Goal: Task Accomplishment & Management: Complete application form

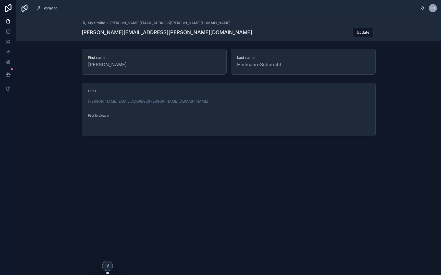
click at [263, 26] on div "My Profile tobias.heilmann-schuricht@bolipura.com tobias.heilmann-schuricht@bol…" at bounding box center [229, 28] width 294 height 24
click at [108, 250] on div at bounding box center [107, 266] width 10 height 10
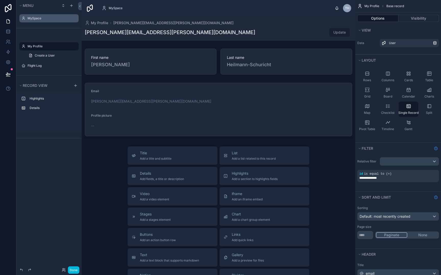
click at [48, 18] on label "MySpace" at bounding box center [52, 18] width 48 height 4
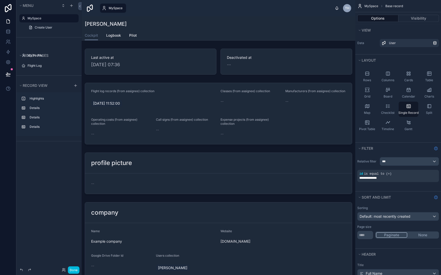
click at [191, 56] on div at bounding box center [218, 264] width 273 height 497
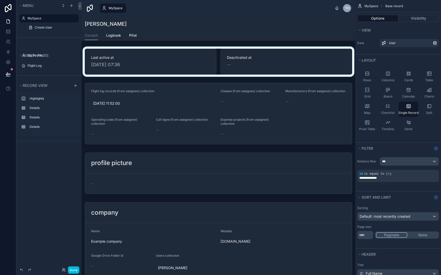
click at [125, 57] on div at bounding box center [218, 62] width 273 height 30
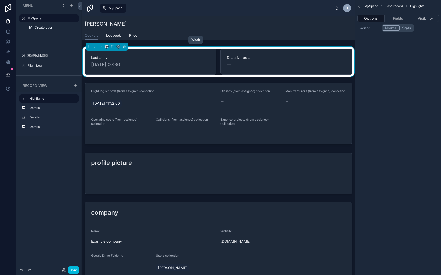
click at [107, 46] on icon at bounding box center [107, 47] width 4 height 4
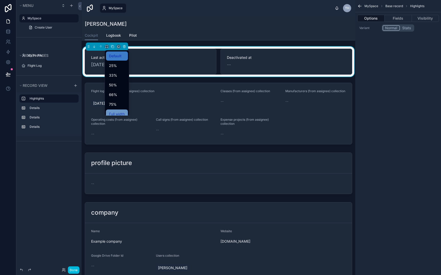
click at [118, 112] on span "Full width" at bounding box center [117, 114] width 16 height 6
click at [257, 33] on div "Cockpit Logbook Pilot" at bounding box center [218, 36] width 267 height 10
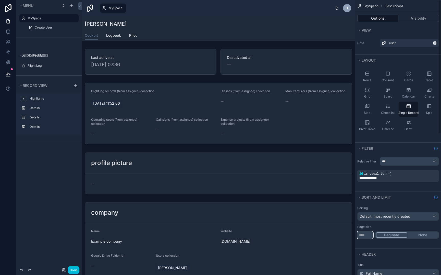
click at [370, 237] on input "**" at bounding box center [365, 235] width 16 height 8
type input "*"
click at [395, 200] on button "Sort And Limit" at bounding box center [394, 197] width 74 height 7
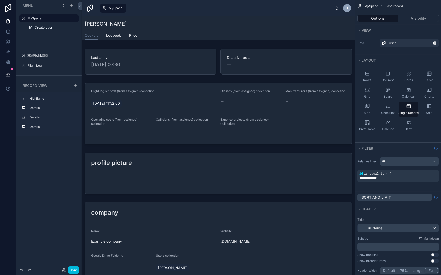
click at [358, 197] on icon "scrollable content" at bounding box center [359, 197] width 3 height 3
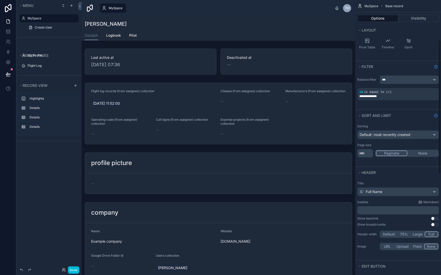
scroll to position [82, 0]
click at [360, 115] on icon "scrollable content" at bounding box center [359, 115] width 3 height 3
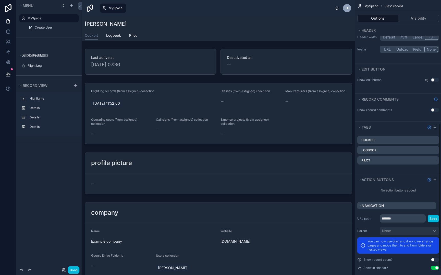
scroll to position [233, 0]
click at [307, 26] on div "[PERSON_NAME]" at bounding box center [218, 23] width 267 height 7
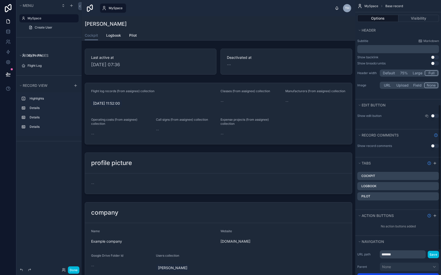
scroll to position [197, 0]
click at [401, 75] on button "Full" at bounding box center [431, 74] width 14 height 6
click at [390, 75] on button "Default" at bounding box center [388, 74] width 17 height 6
click at [401, 75] on button "75%" at bounding box center [404, 74] width 14 height 6
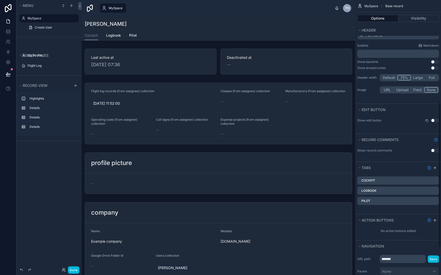
scroll to position [193, 0]
click at [401, 78] on button "Large" at bounding box center [417, 78] width 14 height 6
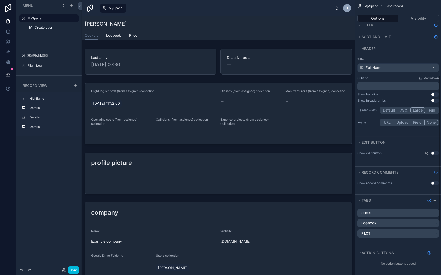
scroll to position [140, 0]
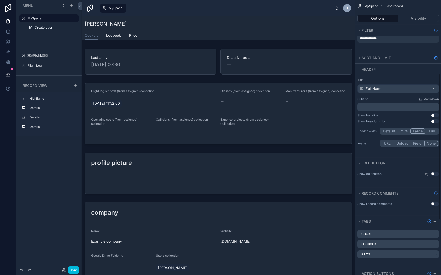
click at [401, 131] on button "Full" at bounding box center [431, 131] width 13 height 6
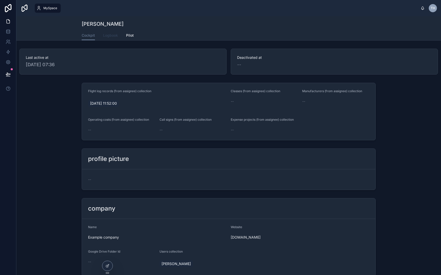
click at [109, 35] on span "Logbook" at bounding box center [110, 35] width 15 height 5
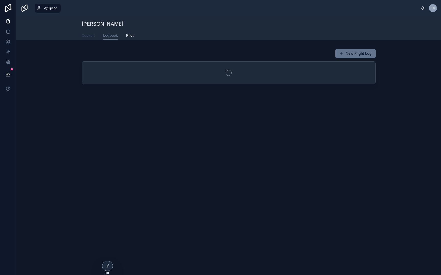
click at [93, 34] on span "Cockpit" at bounding box center [88, 35] width 13 height 5
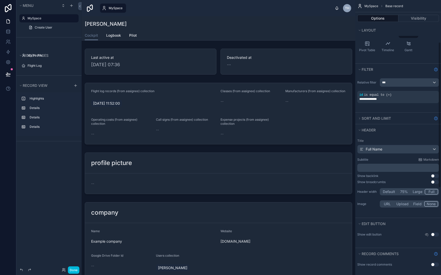
scroll to position [80, 0]
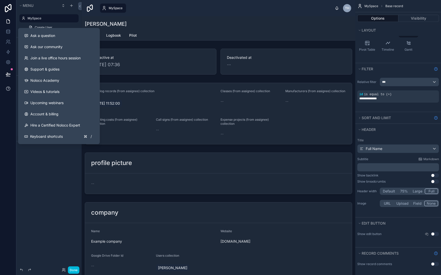
click at [6, 87] on icon at bounding box center [8, 88] width 5 height 5
click at [48, 36] on span "Ask a question" at bounding box center [42, 35] width 25 height 5
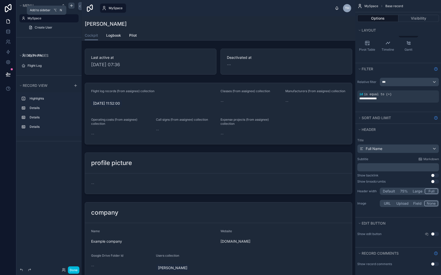
click at [71, 7] on icon "scrollable content" at bounding box center [71, 6] width 4 height 4
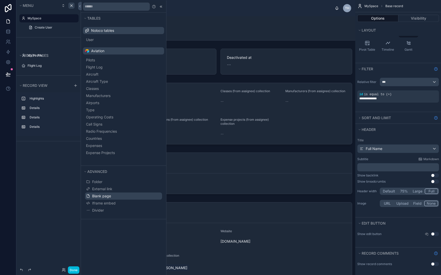
click at [109, 193] on button "Blank page" at bounding box center [123, 196] width 77 height 7
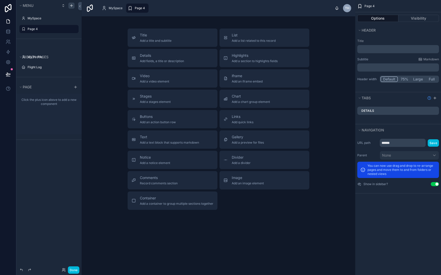
click at [380, 49] on p "﻿" at bounding box center [398, 49] width 79 height 5
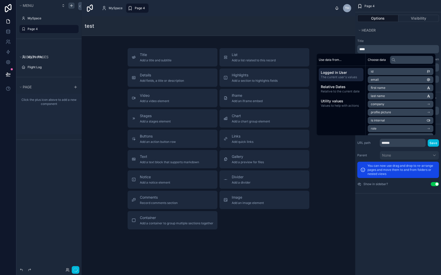
click at [383, 36] on div "Title **** Subtitle Markdown ﻿ Header width Default 75% Large Full" at bounding box center [398, 64] width 86 height 56
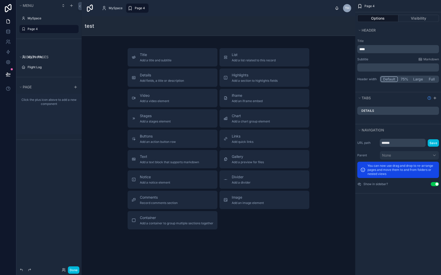
click at [401, 77] on button "Full" at bounding box center [431, 79] width 13 height 6
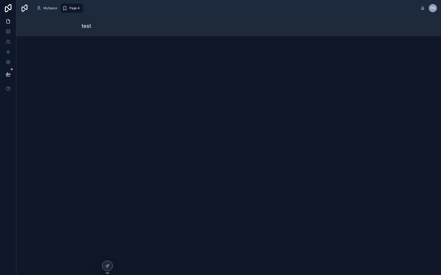
click at [126, 28] on div "test" at bounding box center [229, 25] width 294 height 7
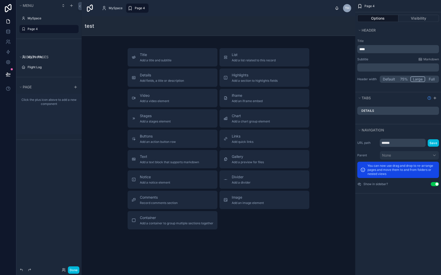
click at [401, 80] on button "Large" at bounding box center [417, 79] width 15 height 6
click at [401, 79] on button "75%" at bounding box center [403, 79] width 13 height 6
click at [401, 78] on button "Full" at bounding box center [431, 79] width 14 height 6
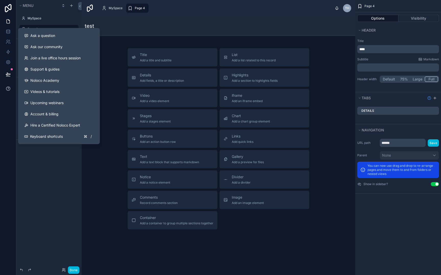
click at [9, 90] on icon at bounding box center [8, 88] width 5 height 5
click at [65, 38] on button "Ask a question" at bounding box center [59, 35] width 78 height 11
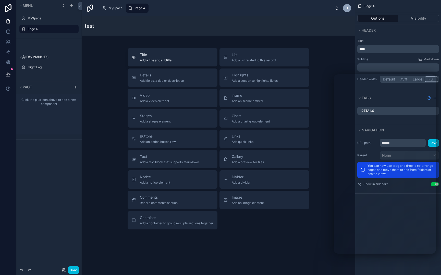
click at [162, 58] on div "Title Add a title and subtitle" at bounding box center [156, 57] width 32 height 10
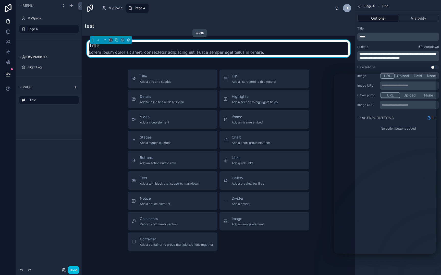
click at [110, 40] on icon at bounding box center [111, 40] width 4 height 4
click at [119, 109] on span "Full width" at bounding box center [121, 108] width 16 height 6
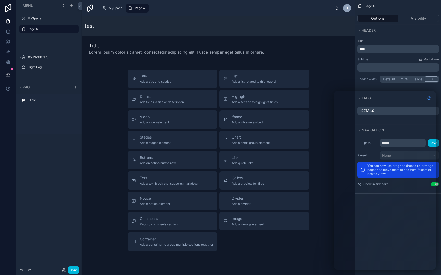
click at [331, 141] on div "Title Add a title and subtitle List Add a list related to this record Details A…" at bounding box center [218, 161] width 265 height 182
click at [401, 222] on div "Page 4 Options Visibility Header Title **** Subtitle Markdown ﻿ Header width De…" at bounding box center [398, 137] width 86 height 275
click at [401, 81] on button "Large" at bounding box center [417, 79] width 15 height 6
click at [401, 79] on button "Full" at bounding box center [431, 79] width 13 height 6
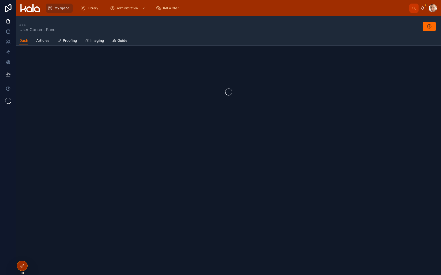
click at [23, 249] on icon at bounding box center [23, 265] width 1 height 1
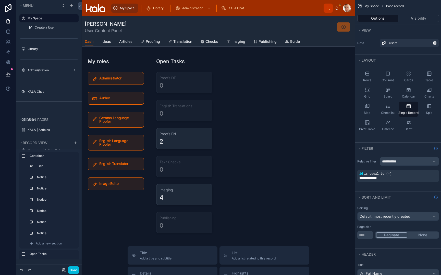
click at [55, 18] on label "My Space" at bounding box center [52, 18] width 48 height 4
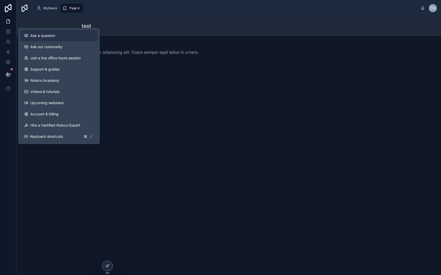
click at [59, 36] on div "Ask a question" at bounding box center [58, 35] width 69 height 5
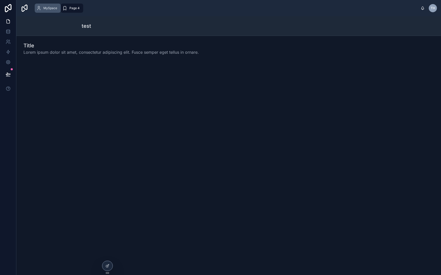
click at [44, 9] on span "MySpace" at bounding box center [50, 8] width 14 height 4
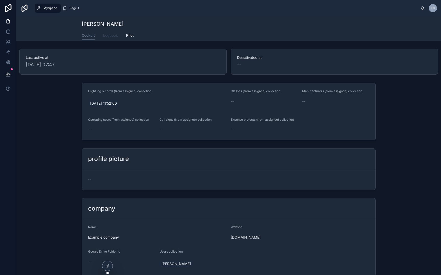
click at [107, 34] on span "Logbook" at bounding box center [110, 35] width 15 height 5
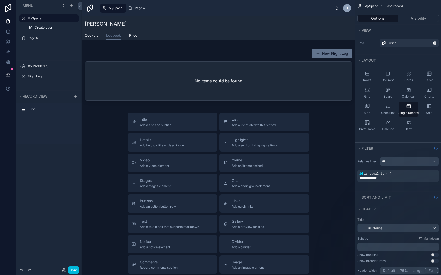
click at [298, 120] on div at bounding box center [218, 175] width 273 height 319
click at [0, 0] on icon "scrollable content" at bounding box center [0, 0] width 0 height 0
click at [41, 76] on label "Flight Log" at bounding box center [52, 76] width 48 height 4
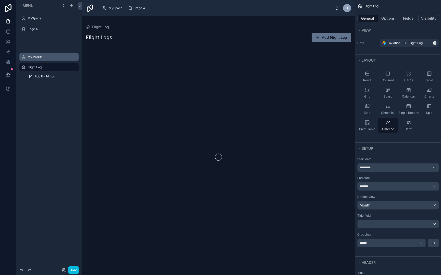
click at [48, 58] on label "My Profile" at bounding box center [52, 57] width 48 height 4
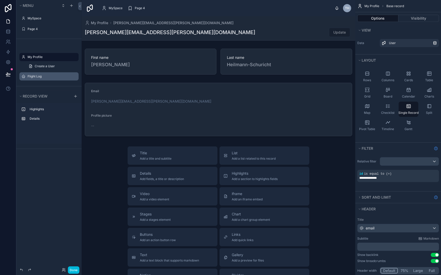
click at [188, 68] on div at bounding box center [218, 192] width 273 height 353
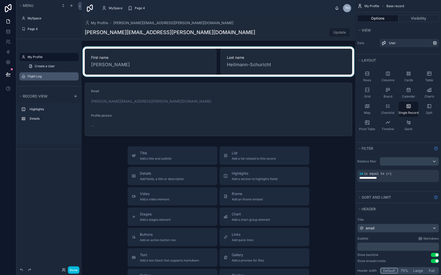
click at [189, 74] on div at bounding box center [218, 62] width 273 height 30
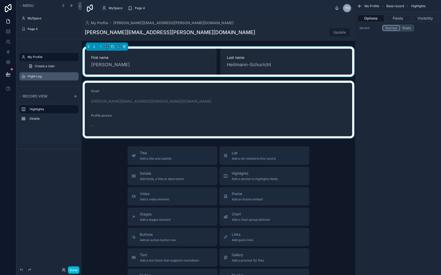
click at [120, 85] on div at bounding box center [218, 110] width 273 height 58
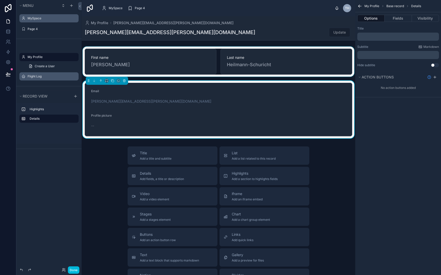
click at [47, 19] on label "MySpace" at bounding box center [52, 18] width 48 height 4
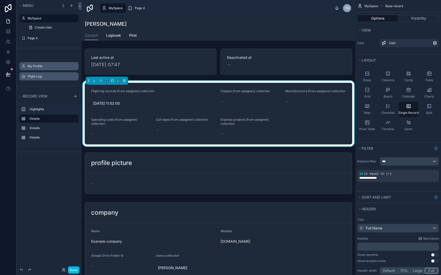
click at [101, 45] on div at bounding box center [218, 264] width 273 height 497
click at [113, 37] on span "Logbook" at bounding box center [113, 35] width 15 height 5
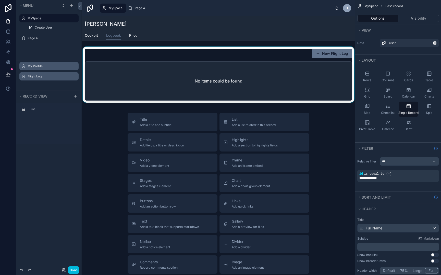
click at [133, 72] on div at bounding box center [218, 76] width 273 height 58
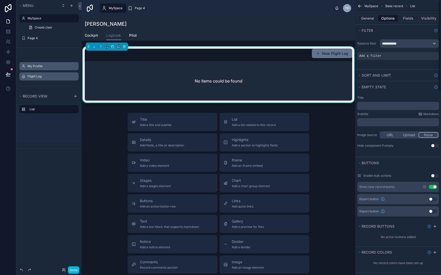
click at [386, 107] on p "﻿" at bounding box center [398, 106] width 79 height 4
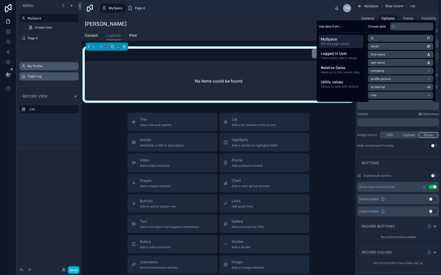
click at [370, 116] on div "Subtitle Markdown" at bounding box center [398, 114] width 82 height 4
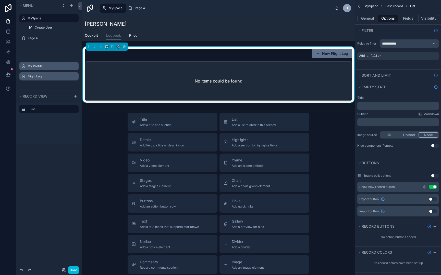
click at [393, 111] on div "Title ﻿ Subtitle Markdown ﻿ Image source URL Upload None Hide component if empt…" at bounding box center [398, 122] width 86 height 56
click at [397, 109] on div "﻿" at bounding box center [398, 106] width 82 height 8
click at [399, 108] on p "﻿" at bounding box center [398, 106] width 79 height 4
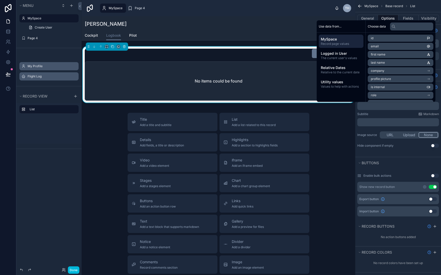
click at [390, 116] on div "Subtitle Markdown" at bounding box center [398, 114] width 82 height 4
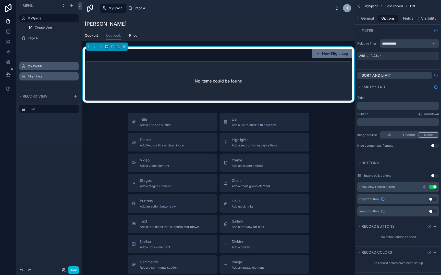
click at [359, 75] on icon "scrollable content" at bounding box center [359, 76] width 1 height 2
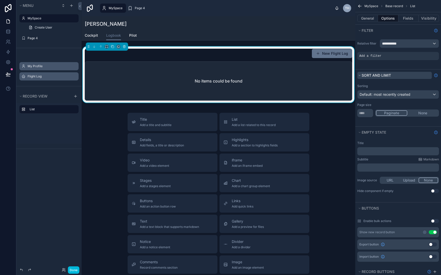
click at [359, 75] on icon "scrollable content" at bounding box center [359, 75] width 3 height 3
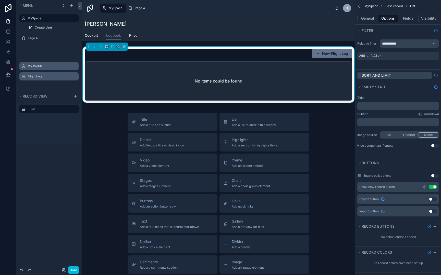
click at [359, 78] on button "Sort And Limit" at bounding box center [394, 75] width 74 height 7
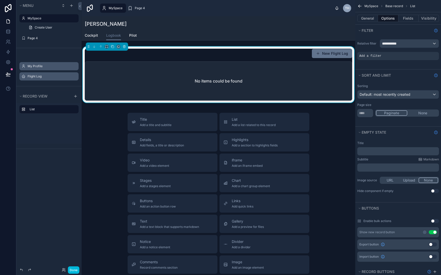
click at [0, 0] on icon "scrollable content" at bounding box center [0, 0] width 0 height 0
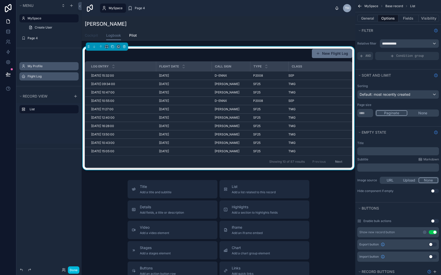
click at [93, 36] on span "Cockpit" at bounding box center [91, 35] width 13 height 5
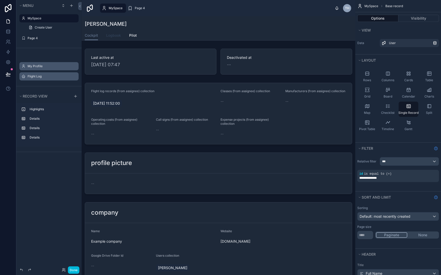
click at [116, 39] on link "Logbook" at bounding box center [113, 36] width 15 height 10
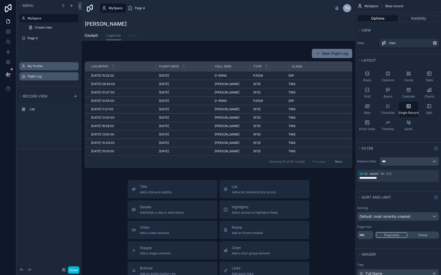
click at [136, 38] on span "Pilot" at bounding box center [133, 35] width 8 height 5
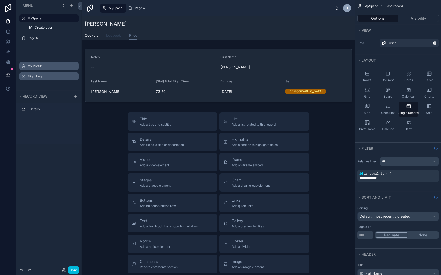
click at [109, 37] on span "Logbook" at bounding box center [113, 35] width 15 height 5
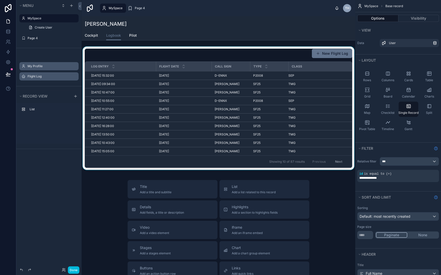
click at [277, 54] on div at bounding box center [218, 109] width 273 height 125
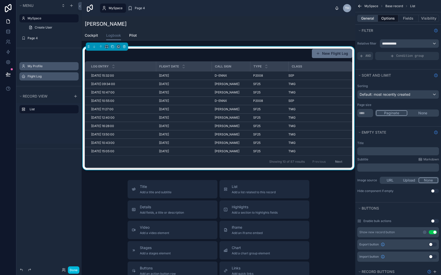
click at [369, 18] on button "General" at bounding box center [367, 18] width 21 height 7
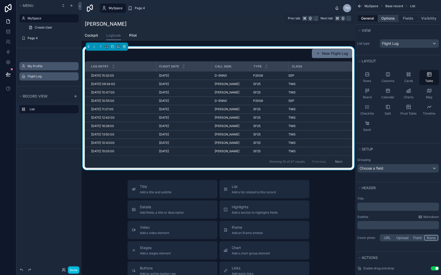
click at [388, 18] on button "Options" at bounding box center [388, 18] width 20 height 7
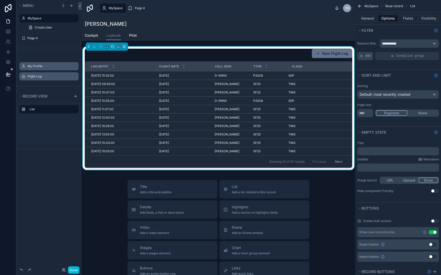
click at [365, 56] on div "AND" at bounding box center [365, 56] width 16 height 8
click at [0, 0] on icon "scrollable content" at bounding box center [0, 0] width 0 height 0
click at [305, 48] on span "Select a field" at bounding box center [305, 48] width 22 height 4
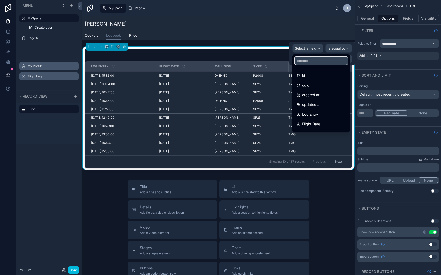
click at [309, 62] on input "text" at bounding box center [320, 61] width 53 height 8
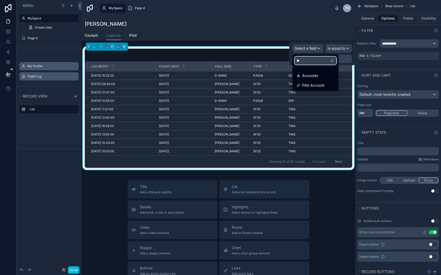
type input "***"
click at [309, 87] on span "Pilot Account" at bounding box center [313, 85] width 22 height 6
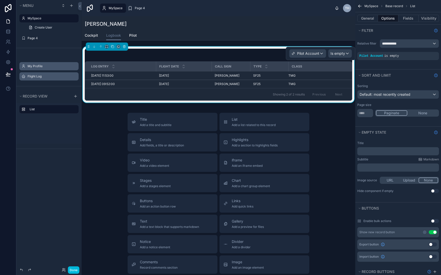
click at [341, 54] on span "Is empty" at bounding box center [337, 53] width 15 height 5
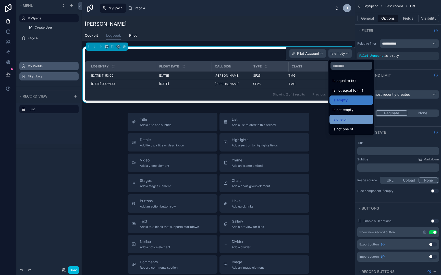
click at [344, 119] on span "Is one of" at bounding box center [339, 120] width 14 height 6
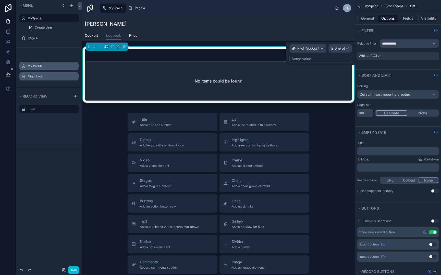
click at [330, 58] on div "Some value" at bounding box center [320, 59] width 62 height 8
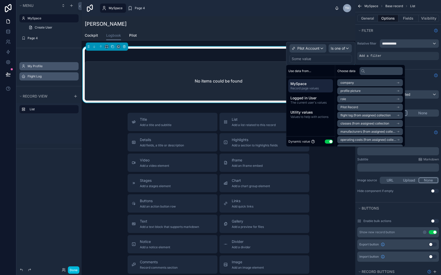
click at [340, 50] on span "Is one of" at bounding box center [337, 48] width 14 height 5
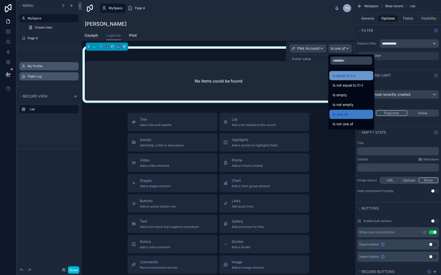
click at [343, 74] on span "Is equal to (=)" at bounding box center [343, 76] width 23 height 6
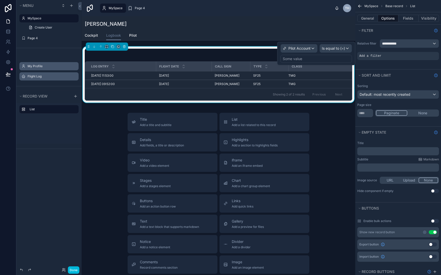
click at [335, 56] on div "Some value" at bounding box center [315, 59] width 71 height 8
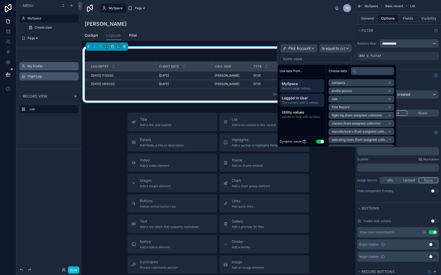
click at [299, 99] on span "Logged in User" at bounding box center [301, 98] width 41 height 5
click at [336, 107] on span "Pilot Record" at bounding box center [340, 107] width 18 height 4
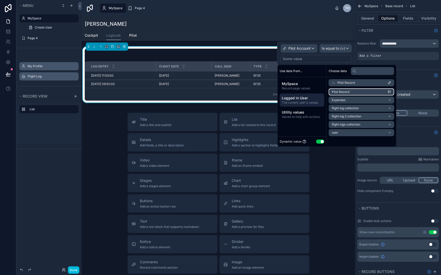
click at [352, 92] on li "Pilot Record" at bounding box center [361, 91] width 66 height 7
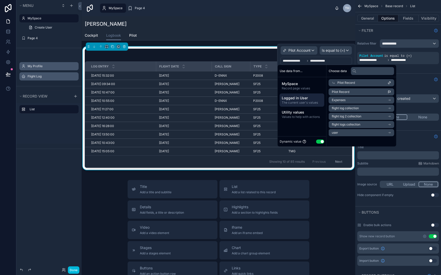
click at [250, 35] on div "Cockpit Logbook Pilot" at bounding box center [218, 36] width 267 height 10
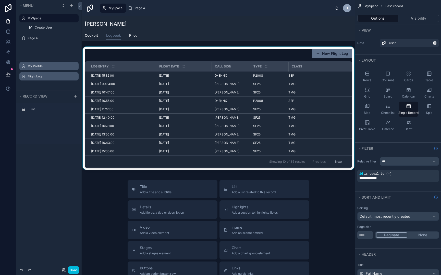
click at [225, 48] on div at bounding box center [218, 109] width 273 height 125
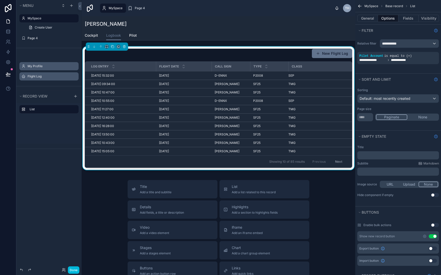
click at [148, 68] on div "Log Entry" at bounding box center [120, 67] width 71 height 10
click at [290, 57] on div "New Flight Log" at bounding box center [218, 54] width 267 height 10
click at [323, 54] on button "New Flight Log" at bounding box center [332, 53] width 40 height 9
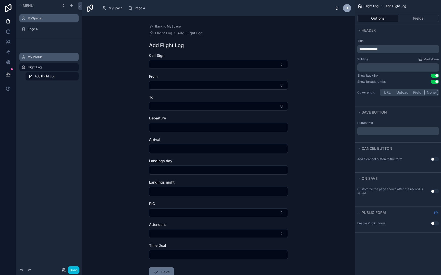
scroll to position [-1, 0]
click at [392, 49] on p "**********" at bounding box center [398, 49] width 79 height 5
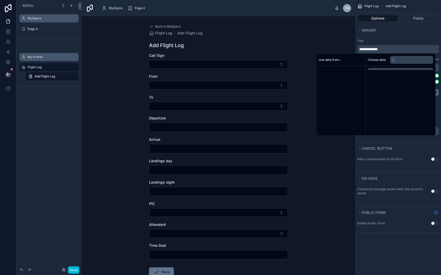
click at [392, 49] on p "**********" at bounding box center [398, 49] width 79 height 5
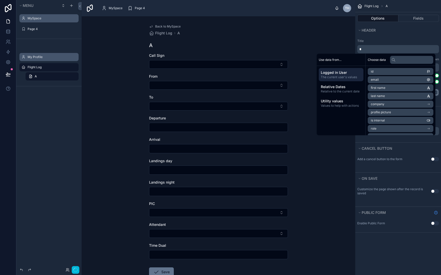
scroll to position [0, 0]
click at [394, 144] on div "Cancel button" at bounding box center [398, 148] width 86 height 11
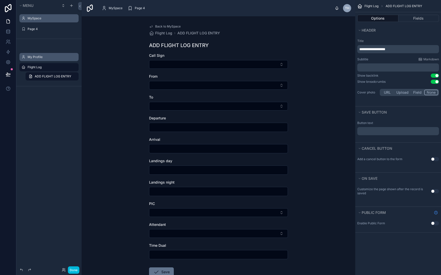
click at [434, 159] on button "Use setting" at bounding box center [434, 159] width 8 height 4
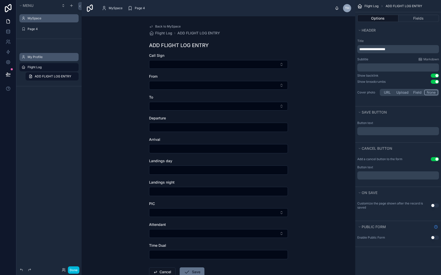
click at [402, 176] on p "﻿" at bounding box center [398, 176] width 79 height 4
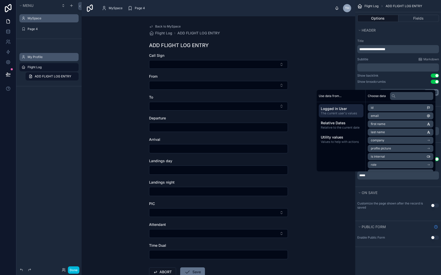
click at [398, 186] on div "Add a cancel button to the form Use setting Button text *****" at bounding box center [398, 170] width 86 height 33
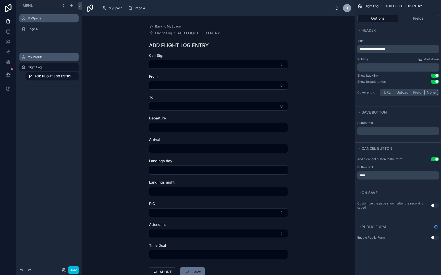
click at [383, 132] on p "﻿" at bounding box center [398, 131] width 79 height 4
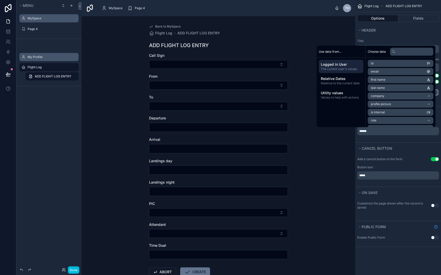
click at [386, 142] on div "Button text ******" at bounding box center [398, 130] width 86 height 24
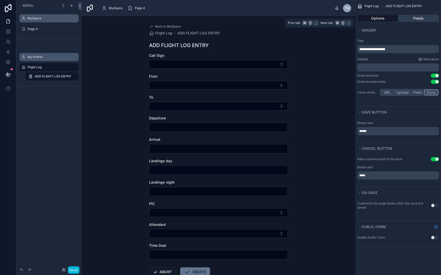
click at [415, 20] on button "Fields" at bounding box center [418, 18] width 41 height 7
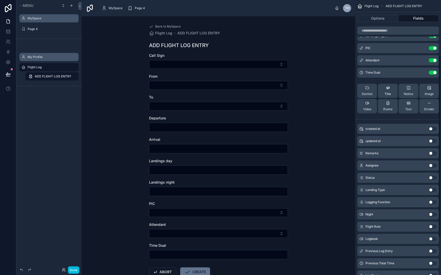
scroll to position [84, 0]
click at [431, 153] on button "Use setting" at bounding box center [432, 153] width 8 height 4
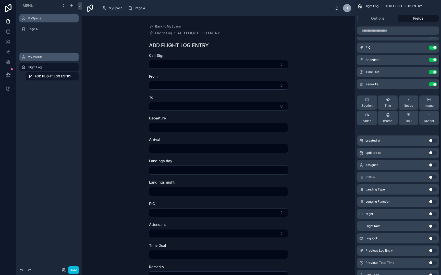
click at [432, 163] on button "Use setting" at bounding box center [432, 165] width 8 height 4
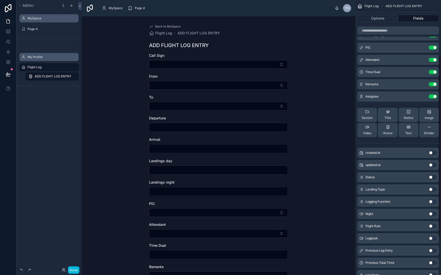
click at [432, 177] on button "Use setting" at bounding box center [432, 177] width 8 height 4
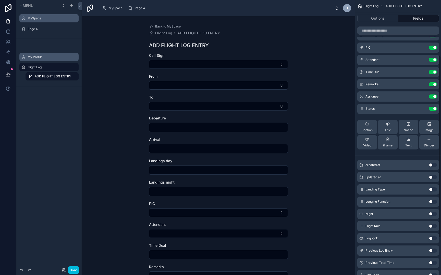
click at [433, 190] on button "Use setting" at bounding box center [432, 190] width 8 height 4
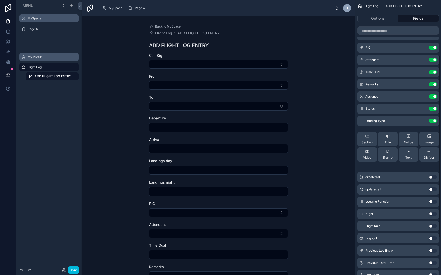
click at [433, 203] on button "Use setting" at bounding box center [432, 202] width 8 height 4
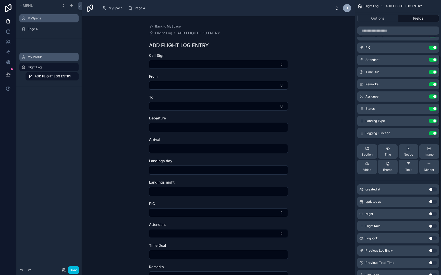
click at [432, 213] on button "Use setting" at bounding box center [432, 214] width 8 height 4
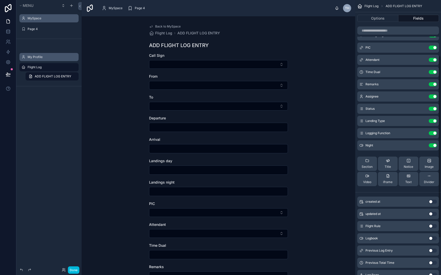
click at [431, 226] on button "Use setting" at bounding box center [432, 226] width 8 height 4
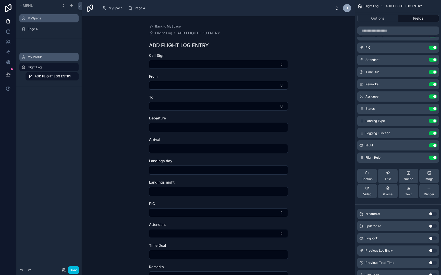
click at [432, 239] on button "Use setting" at bounding box center [432, 239] width 8 height 4
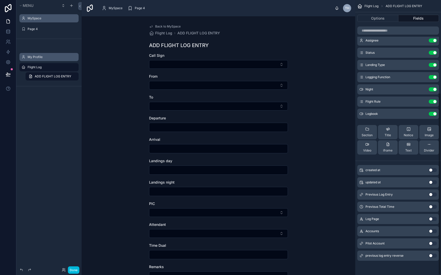
scroll to position [1, 0]
click at [434, 193] on button "Use setting" at bounding box center [432, 195] width 8 height 4
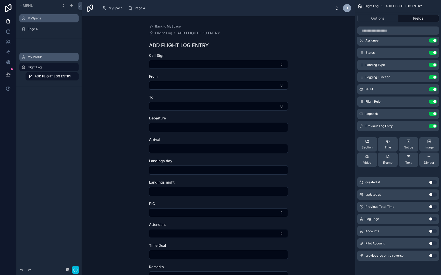
scroll to position [0, 0]
click at [434, 207] on button "Use setting" at bounding box center [432, 207] width 8 height 4
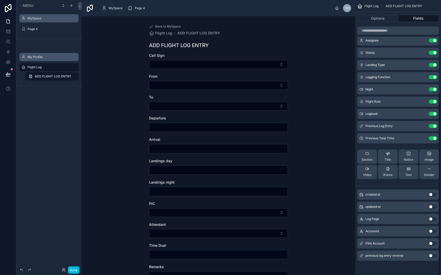
click at [433, 221] on button "Use setting" at bounding box center [432, 219] width 8 height 4
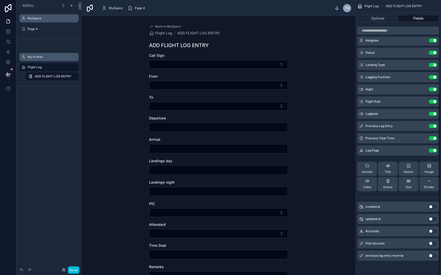
click at [433, 233] on button "Use setting" at bounding box center [432, 231] width 8 height 4
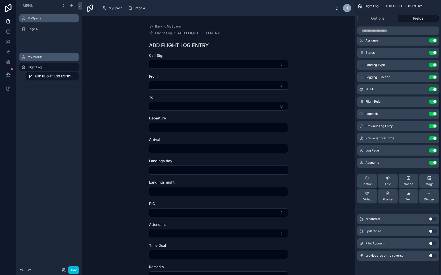
click at [433, 245] on button "Use setting" at bounding box center [432, 244] width 8 height 4
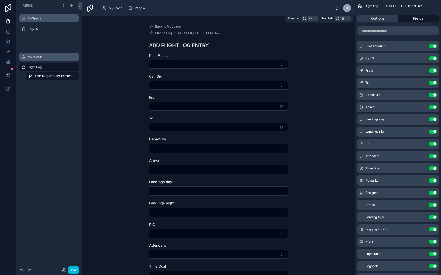
click at [382, 19] on button "Options" at bounding box center [377, 18] width 41 height 7
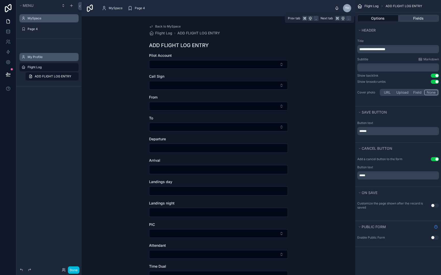
click at [413, 18] on button "Fields" at bounding box center [418, 18] width 41 height 7
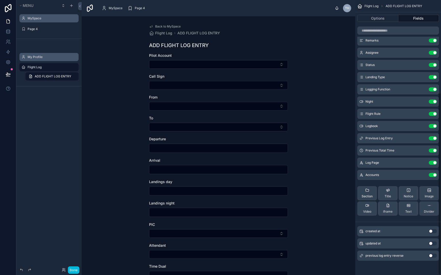
scroll to position [140, 0]
click at [364, 191] on div "Section" at bounding box center [366, 193] width 11 height 10
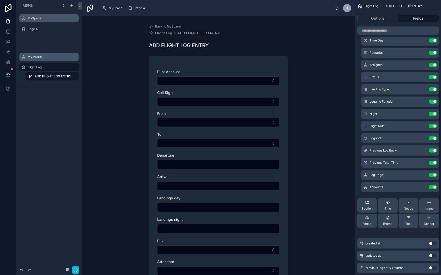
click at [364, 191] on div "Accounts Use setting" at bounding box center [400, 187] width 78 height 10
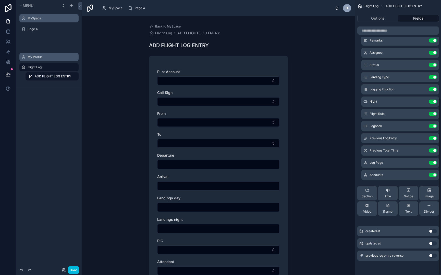
scroll to position [152, 0]
click at [365, 196] on span "Section" at bounding box center [366, 197] width 11 height 4
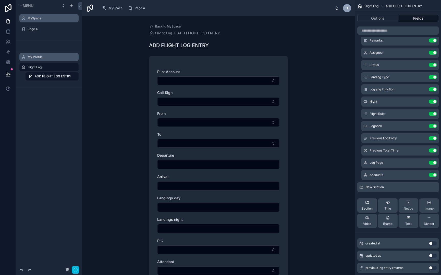
click at [365, 196] on div "Section Title Notice Image Video iframe Text Divider" at bounding box center [398, 214] width 82 height 38
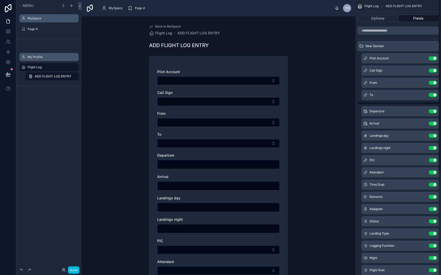
scroll to position [0, 0]
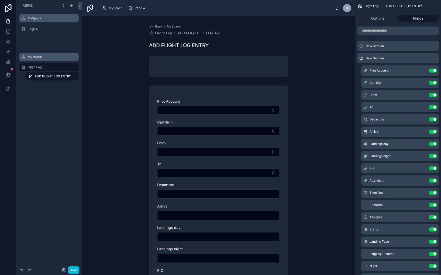
click at [376, 46] on span "New Section" at bounding box center [374, 46] width 18 height 4
click at [436, 46] on div "scrollable content" at bounding box center [436, 46] width 0 height 0
click at [0, 0] on icon "scrollable content" at bounding box center [0, 0] width 0 height 0
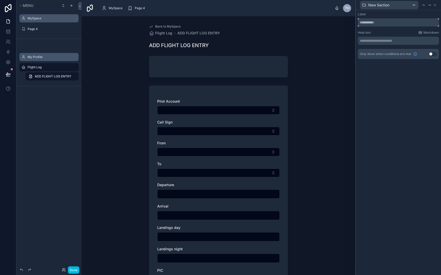
click at [380, 22] on input "text" at bounding box center [397, 22] width 81 height 8
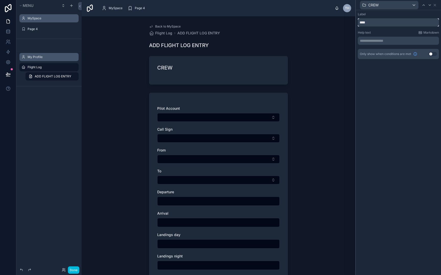
type input "****"
click at [389, 42] on p "**********" at bounding box center [398, 40] width 78 height 5
click at [390, 32] on div "Help text Markdown" at bounding box center [397, 33] width 81 height 4
click at [433, 5] on icon at bounding box center [434, 5] width 4 height 4
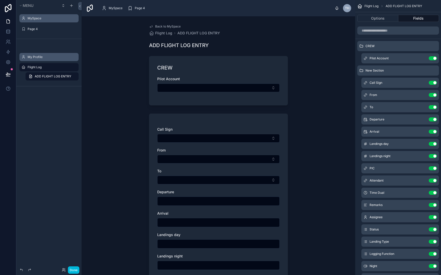
click at [0, 0] on icon "scrollable content" at bounding box center [0, 0] width 0 height 0
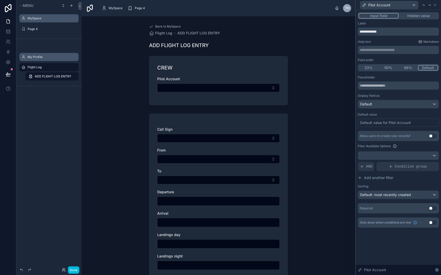
click at [376, 124] on div "Default value for Pilot Account" at bounding box center [385, 122] width 51 height 5
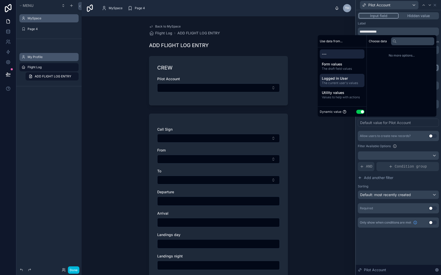
click at [345, 86] on div "Logged in User The current user's values" at bounding box center [341, 80] width 45 height 13
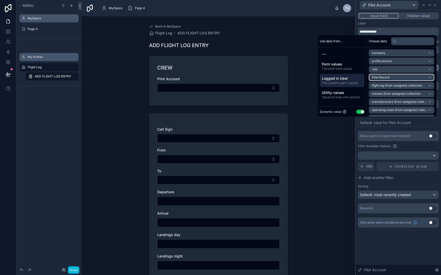
click at [381, 78] on span "Pilot Record" at bounding box center [380, 77] width 18 height 4
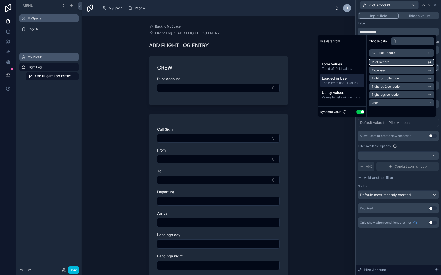
click at [393, 61] on li "Pilot Record" at bounding box center [401, 62] width 66 height 7
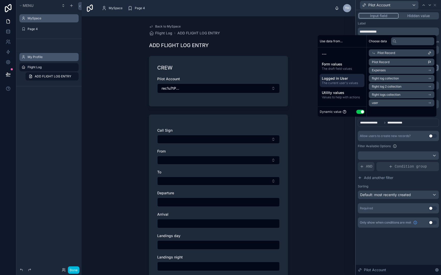
click at [237, 44] on div "ADD FLIGHT LOG ENTRY" at bounding box center [218, 45] width 139 height 7
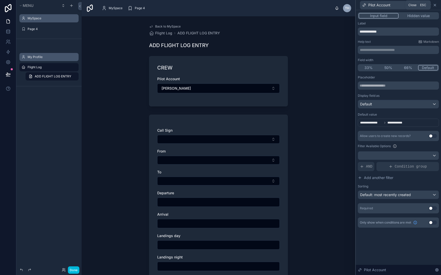
click at [434, 5] on icon at bounding box center [434, 5] width 4 height 4
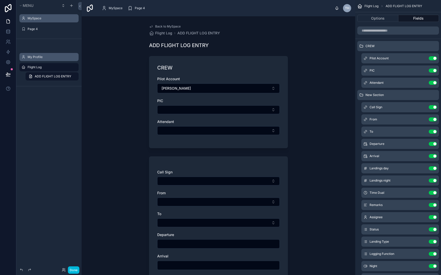
click at [0, 0] on icon "scrollable content" at bounding box center [0, 0] width 0 height 0
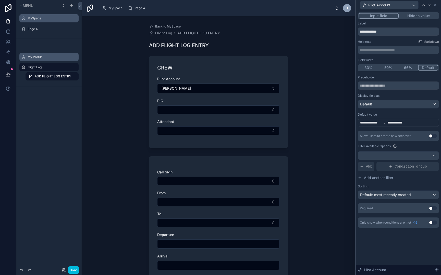
click at [397, 51] on p "**********" at bounding box center [398, 49] width 78 height 5
click at [396, 41] on div "Help text Markdown" at bounding box center [397, 42] width 81 height 4
click at [256, 64] on div "CREW Pilot Account [PERSON_NAME] PIC Attendant" at bounding box center [218, 102] width 139 height 92
click at [234, 112] on button "Select Button" at bounding box center [218, 110] width 122 height 9
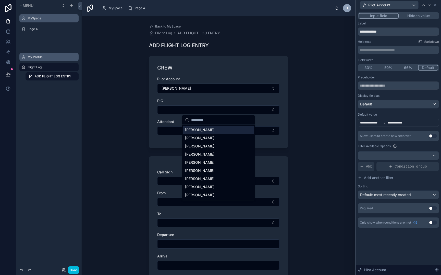
click at [251, 97] on div "Pilot Account [PERSON_NAME] PIC Attendant" at bounding box center [218, 108] width 122 height 64
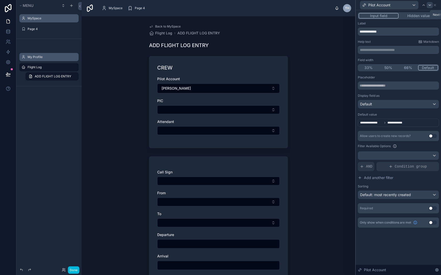
click at [428, 5] on icon at bounding box center [429, 5] width 4 height 4
click at [380, 122] on div "Default value for PIC" at bounding box center [377, 122] width 34 height 5
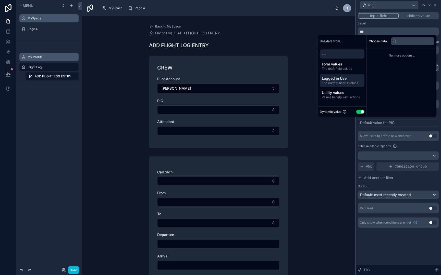
click at [341, 83] on span "The current user's values" at bounding box center [341, 83] width 41 height 4
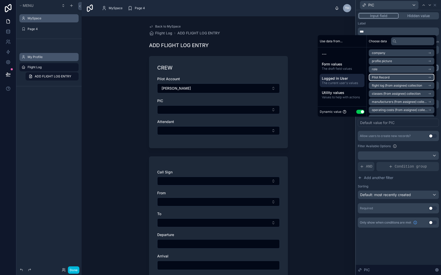
click at [377, 79] on span "Pilot Record" at bounding box center [380, 77] width 18 height 4
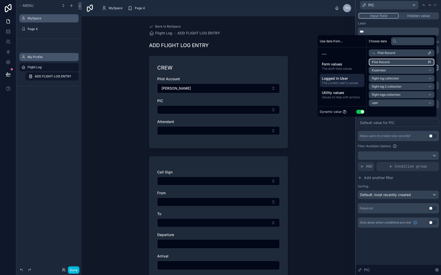
click at [379, 62] on span "Pilot Record" at bounding box center [380, 62] width 18 height 4
click at [405, 129] on div "**********" at bounding box center [397, 144] width 81 height 138
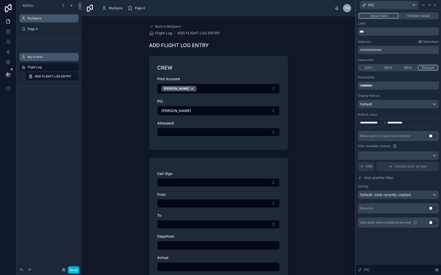
click at [199, 124] on div "Attendant" at bounding box center [218, 123] width 122 height 5
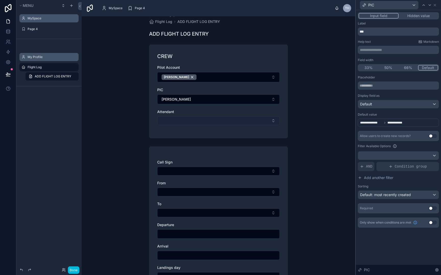
scroll to position [12, 0]
click at [233, 107] on div "Pilot Account [PERSON_NAME] PIC [PERSON_NAME] Attendant" at bounding box center [218, 96] width 122 height 65
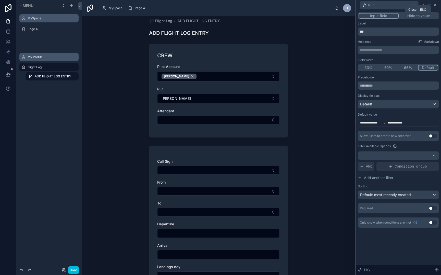
click at [436, 6] on icon at bounding box center [434, 5] width 4 height 4
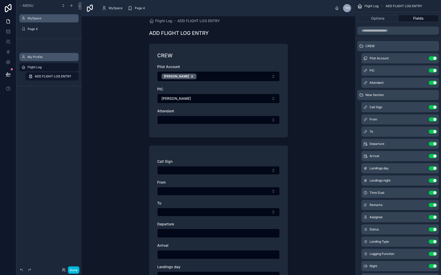
click at [0, 0] on icon "scrollable content" at bounding box center [0, 0] width 0 height 0
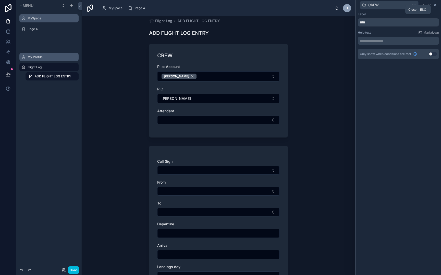
click at [436, 6] on icon at bounding box center [434, 5] width 4 height 4
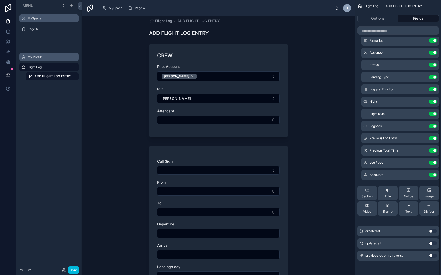
scroll to position [165, 0]
click at [365, 195] on span "Section" at bounding box center [366, 197] width 11 height 4
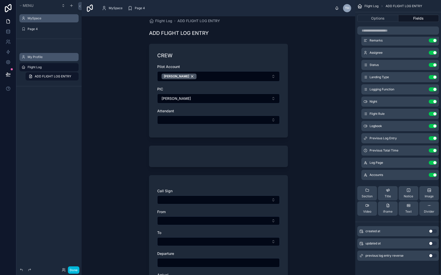
scroll to position [177, 0]
click at [306, 126] on div "Back to MySpace Flight Log ADD FLIGHT LOG ENTRY ADD FLIGHT LOG ENTRY CREW Pilot…" at bounding box center [218, 145] width 273 height 259
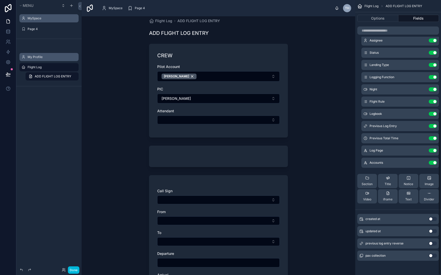
scroll to position [189, 0]
click at [433, 256] on button "Use setting" at bounding box center [432, 256] width 8 height 4
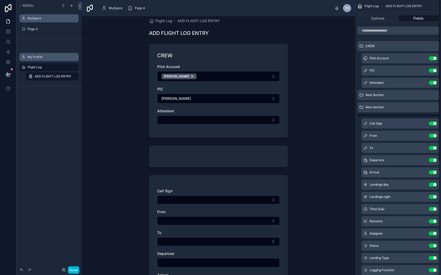
scroll to position [0, 0]
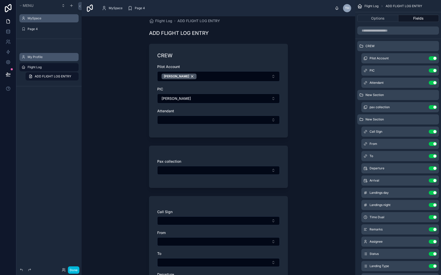
click at [0, 0] on icon "scrollable content" at bounding box center [0, 0] width 0 height 0
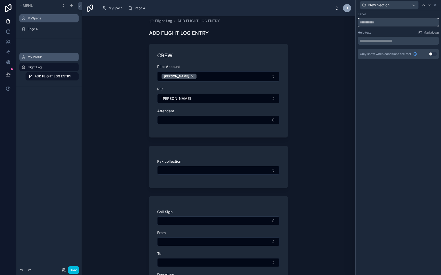
click at [392, 21] on input "text" at bounding box center [397, 22] width 81 height 8
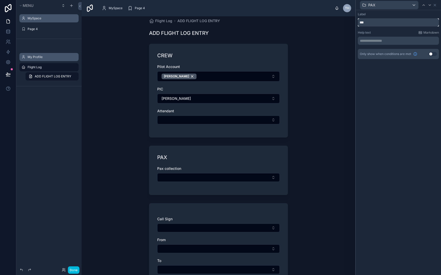
type input "***"
click at [336, 44] on div "Back to MySpace Flight Log ADD FLIGHT LOG ENTRY ADD FLIGHT LOG ENTRY CREW Pilot…" at bounding box center [218, 145] width 273 height 259
click at [430, 5] on icon at bounding box center [429, 5] width 2 height 1
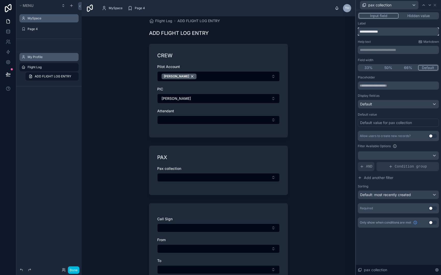
click at [414, 31] on input "**********" at bounding box center [397, 32] width 81 height 8
click at [402, 40] on div "Help text Markdown" at bounding box center [397, 42] width 81 height 4
click at [394, 33] on input "********" at bounding box center [397, 32] width 81 height 8
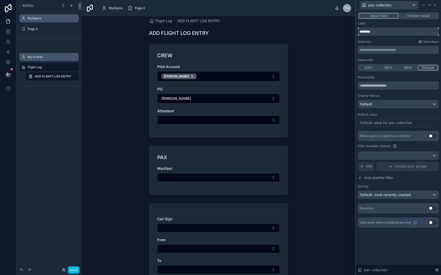
click at [394, 33] on input "********" at bounding box center [397, 32] width 81 height 8
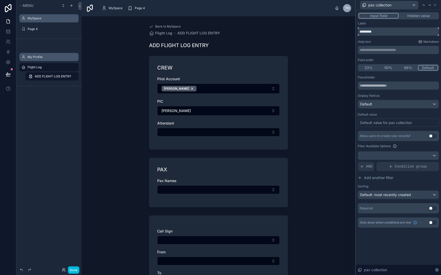
type input "*********"
click at [212, 77] on div "Pilot Account" at bounding box center [218, 78] width 122 height 5
click at [182, 164] on div "PAX Pax Names" at bounding box center [218, 182] width 139 height 49
click at [435, 5] on icon at bounding box center [434, 5] width 4 height 4
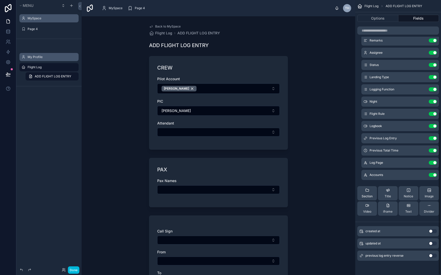
scroll to position [189, 0]
click at [368, 195] on span "Section" at bounding box center [366, 197] width 11 height 4
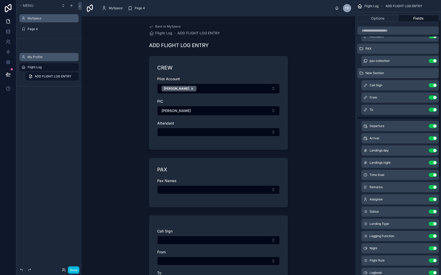
scroll to position [28, 0]
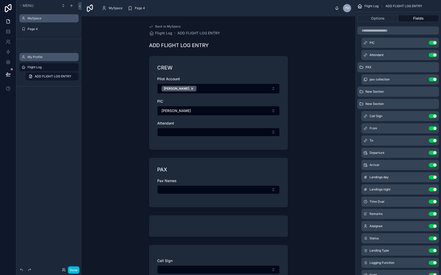
click at [0, 0] on icon "scrollable content" at bounding box center [0, 0] width 0 height 0
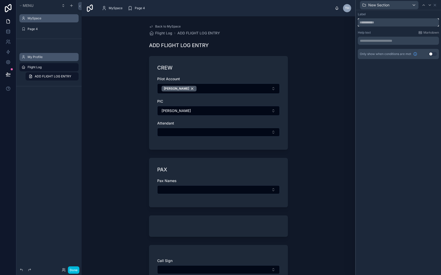
click at [397, 22] on input "text" at bounding box center [397, 22] width 81 height 8
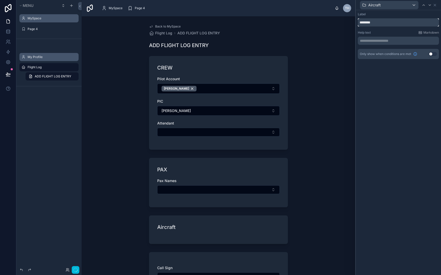
type input "********"
click at [410, 79] on div "**********" at bounding box center [397, 142] width 85 height 265
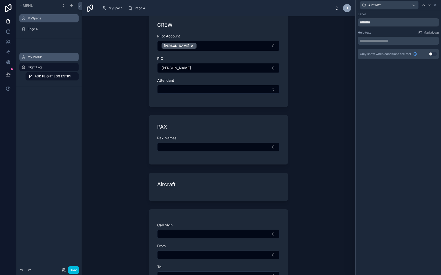
scroll to position [50, 0]
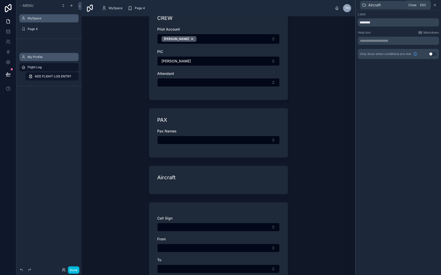
click at [434, 5] on icon at bounding box center [434, 5] width 4 height 4
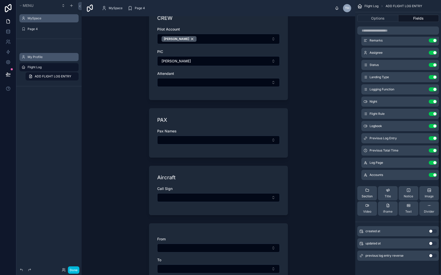
scroll to position [201, 0]
click at [367, 191] on icon "scrollable content" at bounding box center [367, 190] width 4 height 4
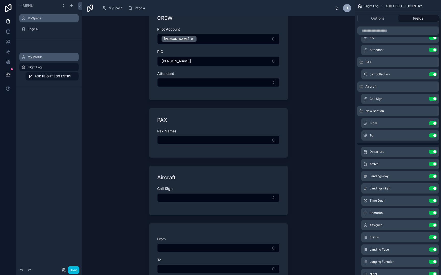
scroll to position [32, 0]
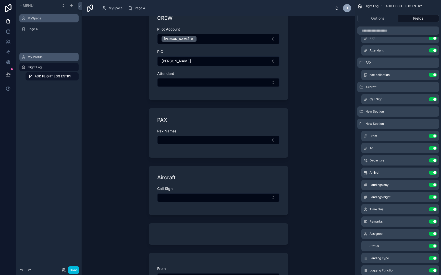
click at [0, 0] on icon "scrollable content" at bounding box center [0, 0] width 0 height 0
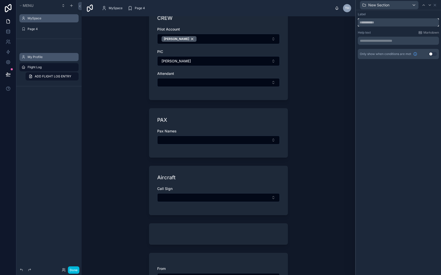
click at [396, 24] on input "text" at bounding box center [397, 22] width 81 height 8
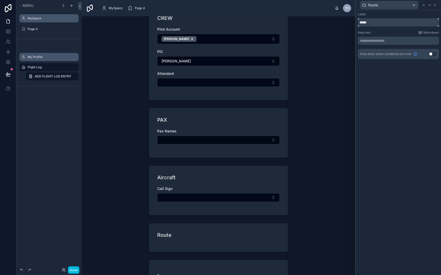
click at [388, 23] on input "*****" at bounding box center [397, 22] width 81 height 8
type input "*****"
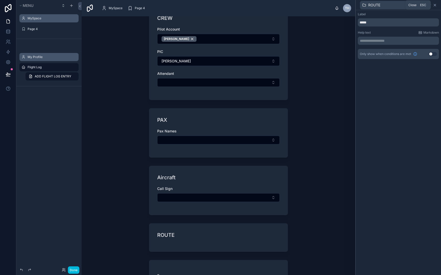
click at [434, 6] on icon at bounding box center [434, 5] width 4 height 4
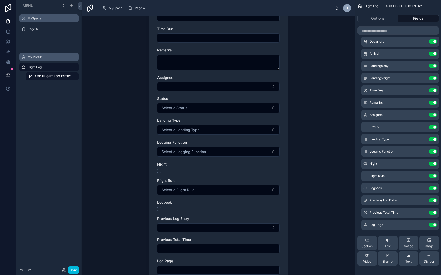
scroll to position [443, 0]
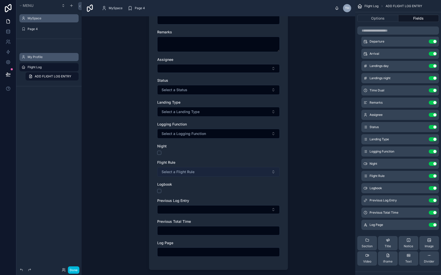
click at [266, 174] on button "Select a Flight Rule" at bounding box center [218, 172] width 122 height 10
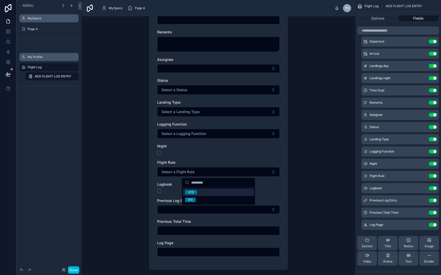
click at [249, 159] on div "Departure Arrival Landings day Landings night Time Dual Remarks Assignee Status…" at bounding box center [218, 92] width 122 height 340
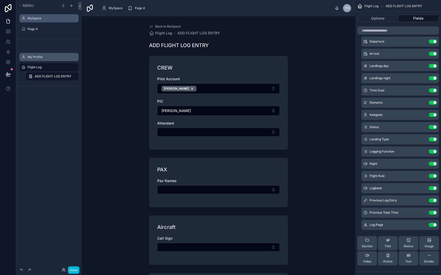
scroll to position [0, 0]
click at [256, 160] on div "PAX Pax Names" at bounding box center [218, 182] width 139 height 49
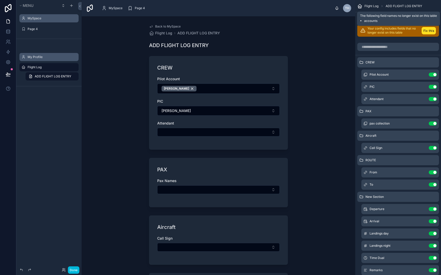
click at [432, 31] on button "Fix this" at bounding box center [428, 30] width 14 height 7
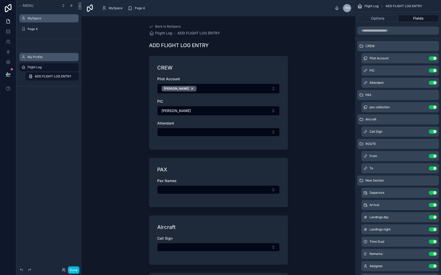
click at [0, 0] on icon "scrollable content" at bounding box center [0, 0] width 0 height 0
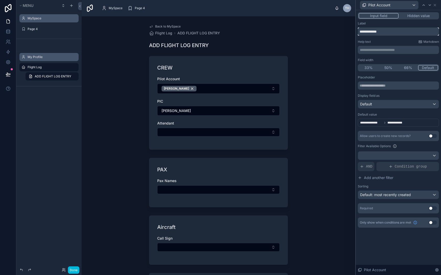
click at [395, 34] on input "**********" at bounding box center [397, 32] width 81 height 8
type input "**********"
click at [222, 192] on button "Select Button" at bounding box center [218, 190] width 122 height 9
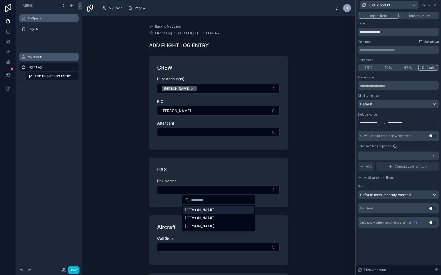
click at [225, 171] on div "PAX" at bounding box center [218, 169] width 122 height 7
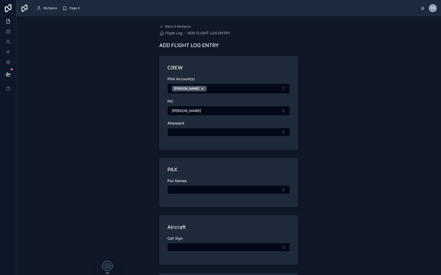
click at [231, 169] on div "PAX" at bounding box center [228, 169] width 122 height 7
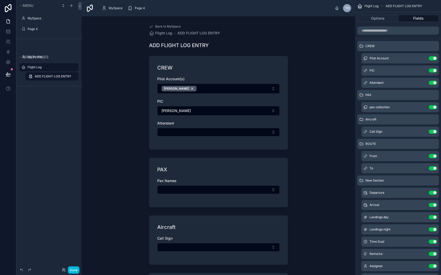
click at [199, 166] on div "PAX" at bounding box center [218, 169] width 122 height 7
click at [0, 0] on icon "scrollable content" at bounding box center [0, 0] width 0 height 0
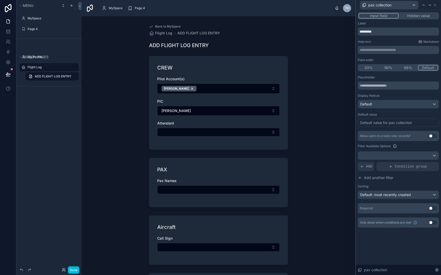
click at [433, 136] on button "Use setting" at bounding box center [432, 136] width 8 height 4
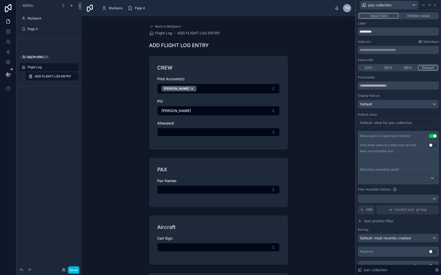
click at [410, 161] on p "﻿" at bounding box center [398, 159] width 73 height 5
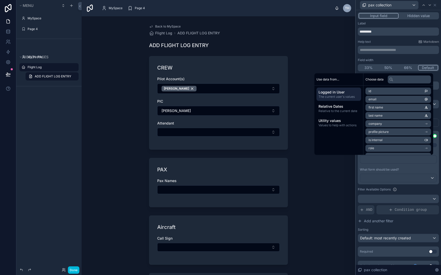
click at [385, 167] on div "﻿" at bounding box center [397, 162] width 77 height 12
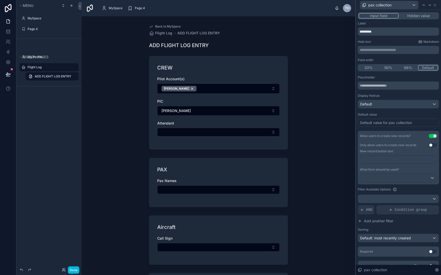
click at [394, 160] on p "﻿" at bounding box center [398, 159] width 73 height 5
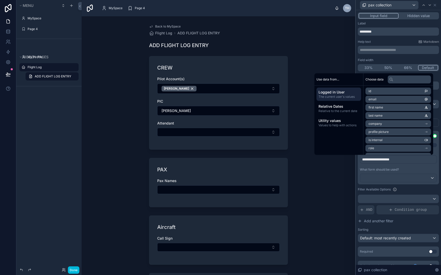
click at [416, 171] on div "What form should be used?" at bounding box center [397, 170] width 77 height 4
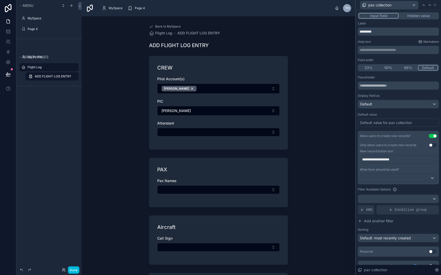
click at [415, 176] on div at bounding box center [398, 178] width 76 height 8
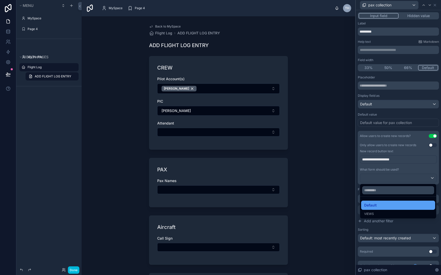
click at [391, 206] on div "Default" at bounding box center [398, 205] width 68 height 6
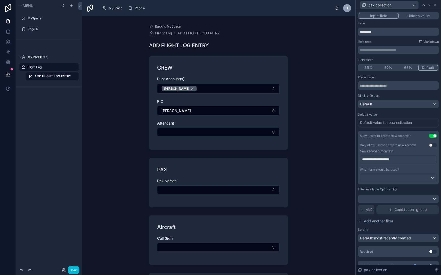
click at [405, 180] on div at bounding box center [398, 178] width 76 height 8
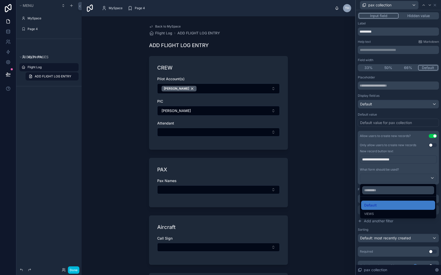
click at [389, 212] on div "Views" at bounding box center [398, 214] width 68 height 4
click at [409, 167] on div at bounding box center [397, 137] width 85 height 275
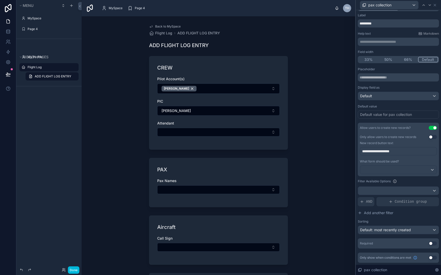
scroll to position [8, 0]
click at [385, 213] on span "Add another filter" at bounding box center [378, 213] width 29 height 5
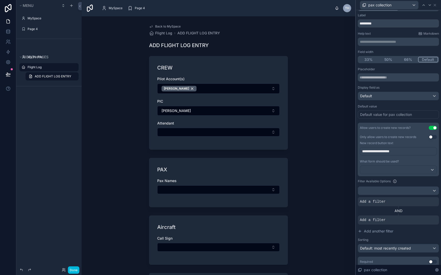
click at [0, 0] on div at bounding box center [0, 0] width 0 height 0
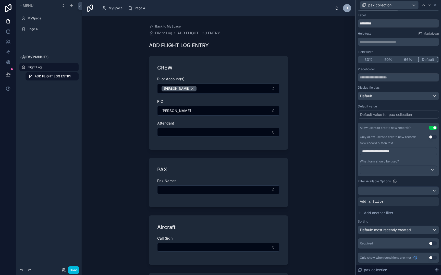
click at [0, 0] on icon at bounding box center [0, 0] width 0 height 0
click at [393, 232] on span "Default: most recently created" at bounding box center [385, 230] width 51 height 4
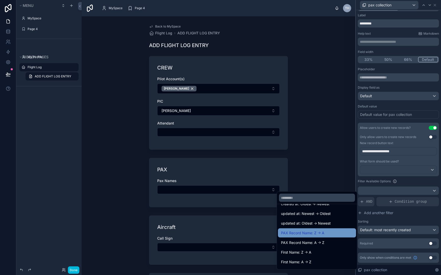
scroll to position [32, 0]
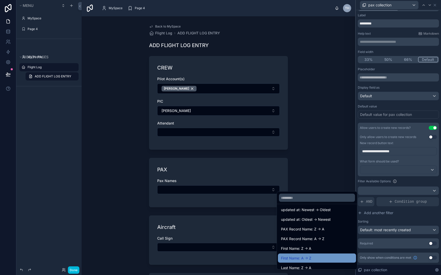
click at [333, 255] on div "First Name: A -> Z" at bounding box center [317, 258] width 78 height 9
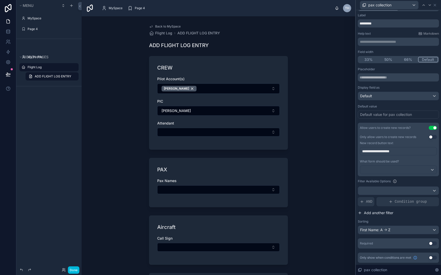
scroll to position [0, 0]
click at [404, 233] on div "First Name: A -> Z" at bounding box center [398, 230] width 81 height 8
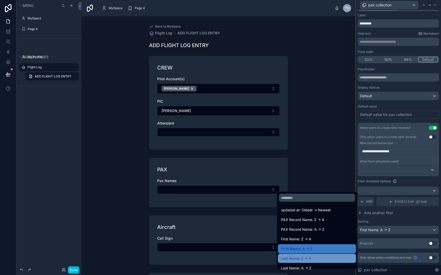
scroll to position [44, 0]
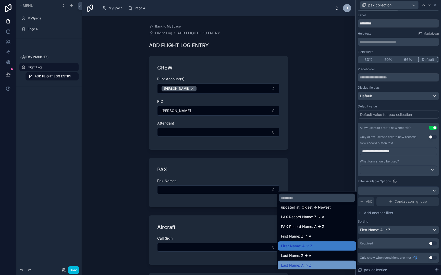
click at [330, 265] on div "Last Name: A -> Z" at bounding box center [317, 266] width 72 height 6
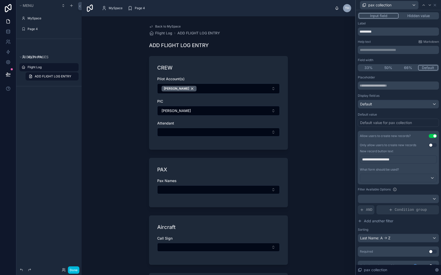
scroll to position [-1, 0]
click at [434, 6] on icon at bounding box center [434, 5] width 2 height 2
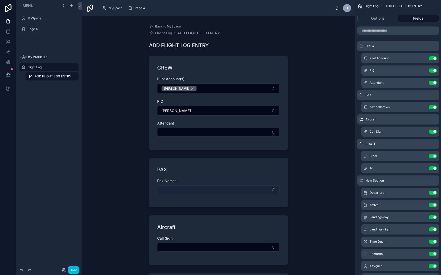
click at [272, 190] on button "Select Button" at bounding box center [218, 190] width 122 height 9
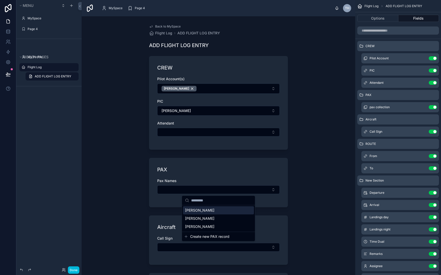
click at [271, 176] on div "PAX Pax Names" at bounding box center [218, 182] width 139 height 49
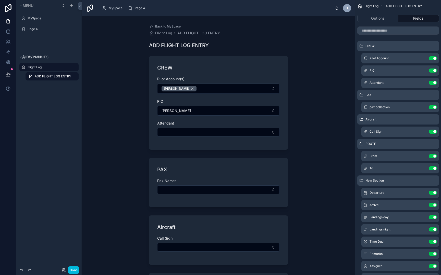
click at [267, 174] on div "PAX Pax Names" at bounding box center [218, 182] width 139 height 49
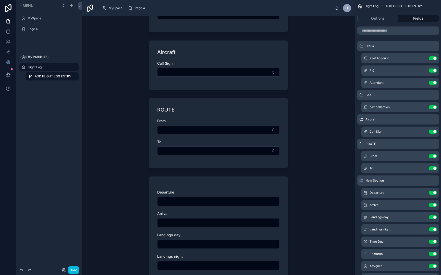
scroll to position [179, 0]
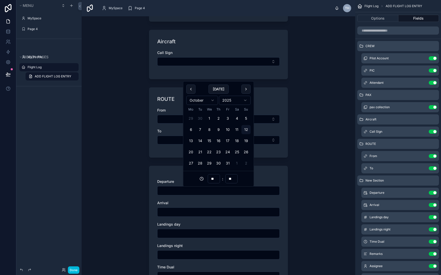
click at [258, 193] on input "text" at bounding box center [218, 190] width 122 height 7
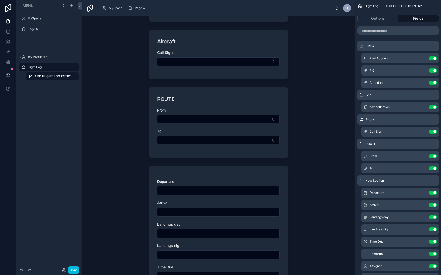
click at [241, 212] on input "text" at bounding box center [218, 212] width 122 height 7
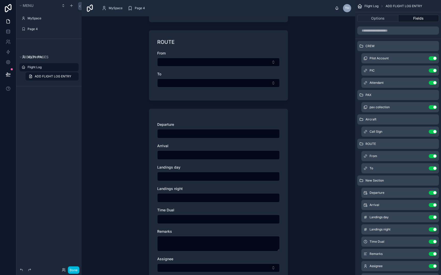
scroll to position [243, 0]
click at [273, 177] on input "text" at bounding box center [218, 176] width 122 height 7
click at [269, 189] on div "Landings night" at bounding box center [218, 188] width 122 height 5
click at [266, 198] on input "text" at bounding box center [218, 197] width 122 height 7
click at [272, 188] on div "Landings night" at bounding box center [218, 188] width 122 height 5
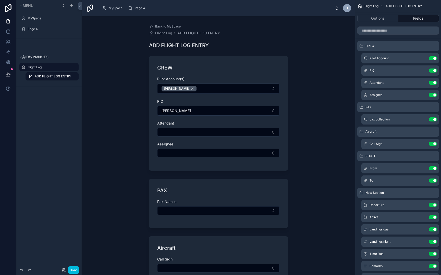
scroll to position [0, 0]
click at [0, 0] on icon "scrollable content" at bounding box center [0, 0] width 0 height 0
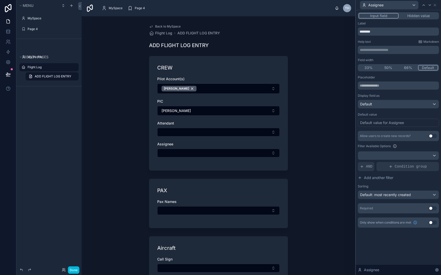
click at [392, 123] on div "Default value for Assignee" at bounding box center [382, 122] width 44 height 5
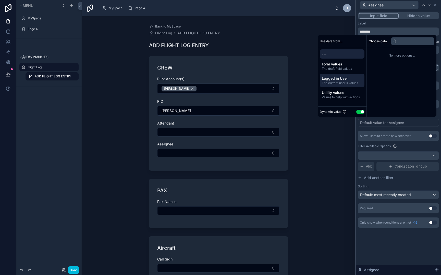
click at [351, 86] on div "Logged in User The current user's values" at bounding box center [341, 80] width 45 height 13
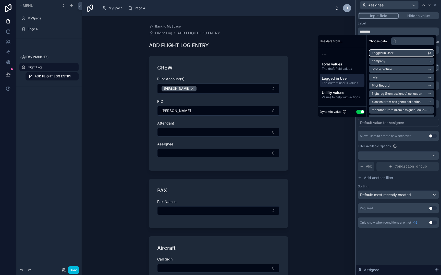
click at [402, 53] on li "Logged in User" at bounding box center [401, 52] width 66 height 7
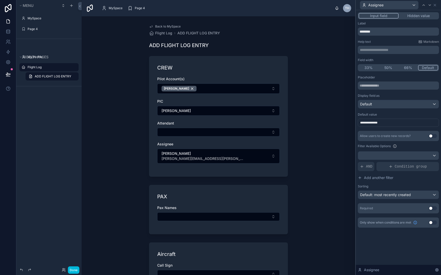
click at [384, 22] on div "Label" at bounding box center [397, 23] width 81 height 4
click at [385, 34] on input "********" at bounding box center [397, 32] width 81 height 8
click at [344, 83] on div "Back to MySpace Flight Log ADD FLIGHT LOG ENTRY ADD FLIGHT LOG ENTRY CREW Pilot…" at bounding box center [218, 145] width 273 height 259
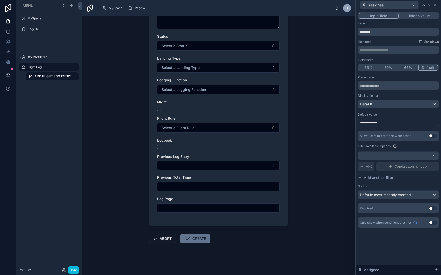
scroll to position [494, 0]
click at [236, 185] on input "text" at bounding box center [218, 186] width 122 height 7
click at [239, 177] on div "Previous Total Time" at bounding box center [218, 176] width 122 height 5
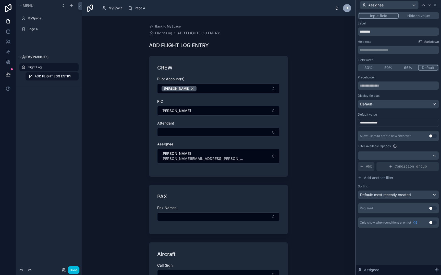
scroll to position [0, 0]
